Goal: Task Accomplishment & Management: Use online tool/utility

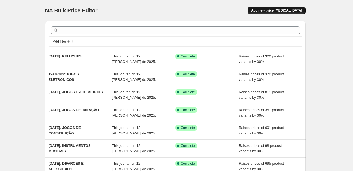
click at [292, 7] on button "Add new price [MEDICAL_DATA]" at bounding box center [277, 11] width 58 height 8
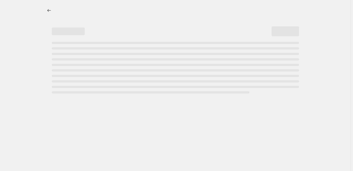
select select "percentage"
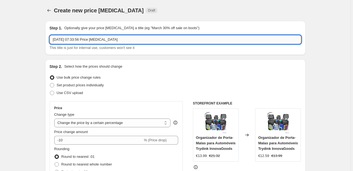
drag, startPoint x: 113, startPoint y: 38, endPoint x: 76, endPoint y: 37, distance: 37.1
click at [76, 38] on input "[DATE] 07:33:56 Price [MEDICAL_DATA]" at bounding box center [176, 39] width 252 height 9
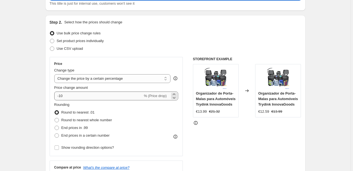
scroll to position [66, 0]
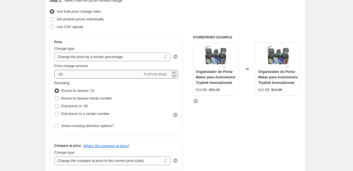
type input "[DATE], PUZZLES"
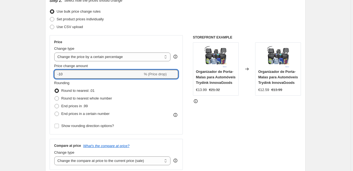
type input "30"
click at [58, 104] on span at bounding box center [57, 106] width 4 height 4
click at [55, 104] on input "End prices in .99" at bounding box center [55, 104] width 0 height 0
radio input "true"
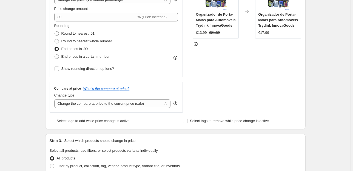
scroll to position [154, 0]
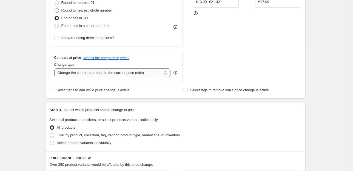
drag, startPoint x: 145, startPoint y: 69, endPoint x: 145, endPoint y: 76, distance: 6.9
click at [145, 70] on select "Change the compare at price to the current price (sale) Change the compare at p…" at bounding box center [112, 72] width 117 height 9
select select "pp"
click at [55, 68] on select "Change the compare at price to the current price (sale) Change the compare at p…" at bounding box center [112, 72] width 117 height 9
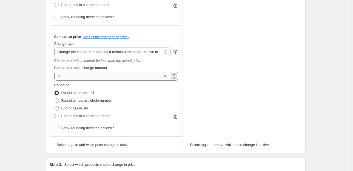
scroll to position [176, 0]
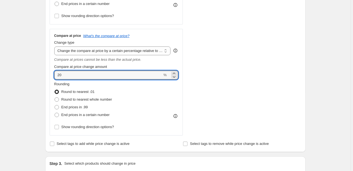
click at [24, 76] on div "Create new price [MEDICAL_DATA]. This page is ready Create new price [MEDICAL_D…" at bounding box center [175, 139] width 351 height 631
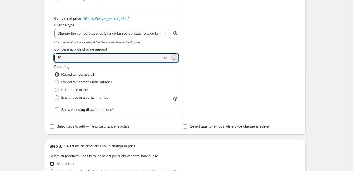
scroll to position [219, 0]
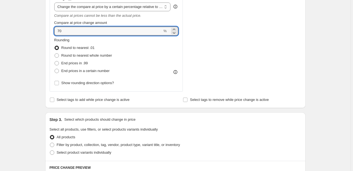
drag, startPoint x: 61, startPoint y: 30, endPoint x: 57, endPoint y: 25, distance: 6.0
click at [56, 29] on input "70" at bounding box center [108, 31] width 108 height 9
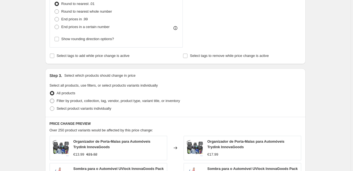
type input "65"
click at [78, 100] on span "Filter by product, collection, tag, vendor, product type, variant title, or inv…" at bounding box center [118, 100] width 123 height 4
click at [50, 99] on input "Filter by product, collection, tag, vendor, product type, variant title, or inv…" at bounding box center [50, 98] width 0 height 0
radio input "true"
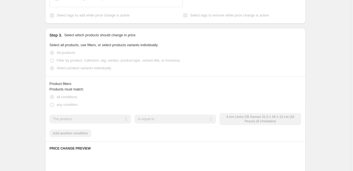
scroll to position [351, 0]
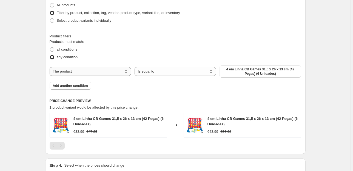
click at [97, 67] on select "The product The product's collection The product's tag The product's vendor The…" at bounding box center [90, 71] width 81 height 9
select select "collection"
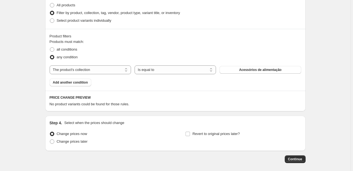
click at [242, 70] on span "Acessórios de alimentação" at bounding box center [260, 69] width 43 height 4
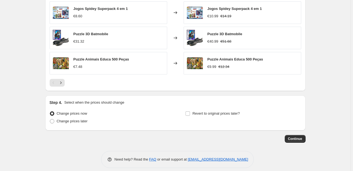
scroll to position [516, 0]
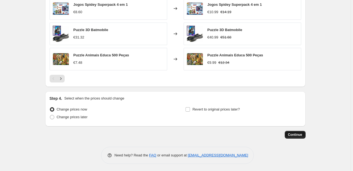
click at [289, 131] on button "Continue" at bounding box center [295, 135] width 21 height 8
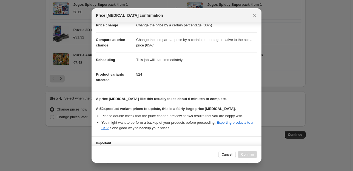
scroll to position [56, 0]
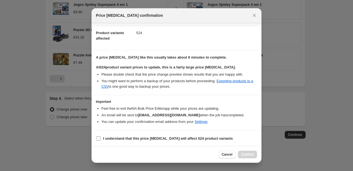
click at [99, 136] on input "I understand that this price [MEDICAL_DATA] will affect 524 product variants" at bounding box center [98, 138] width 4 height 4
checkbox input "true"
click at [241, 152] on span "Confirm" at bounding box center [247, 154] width 13 height 4
